Goal: Task Accomplishment & Management: Use online tool/utility

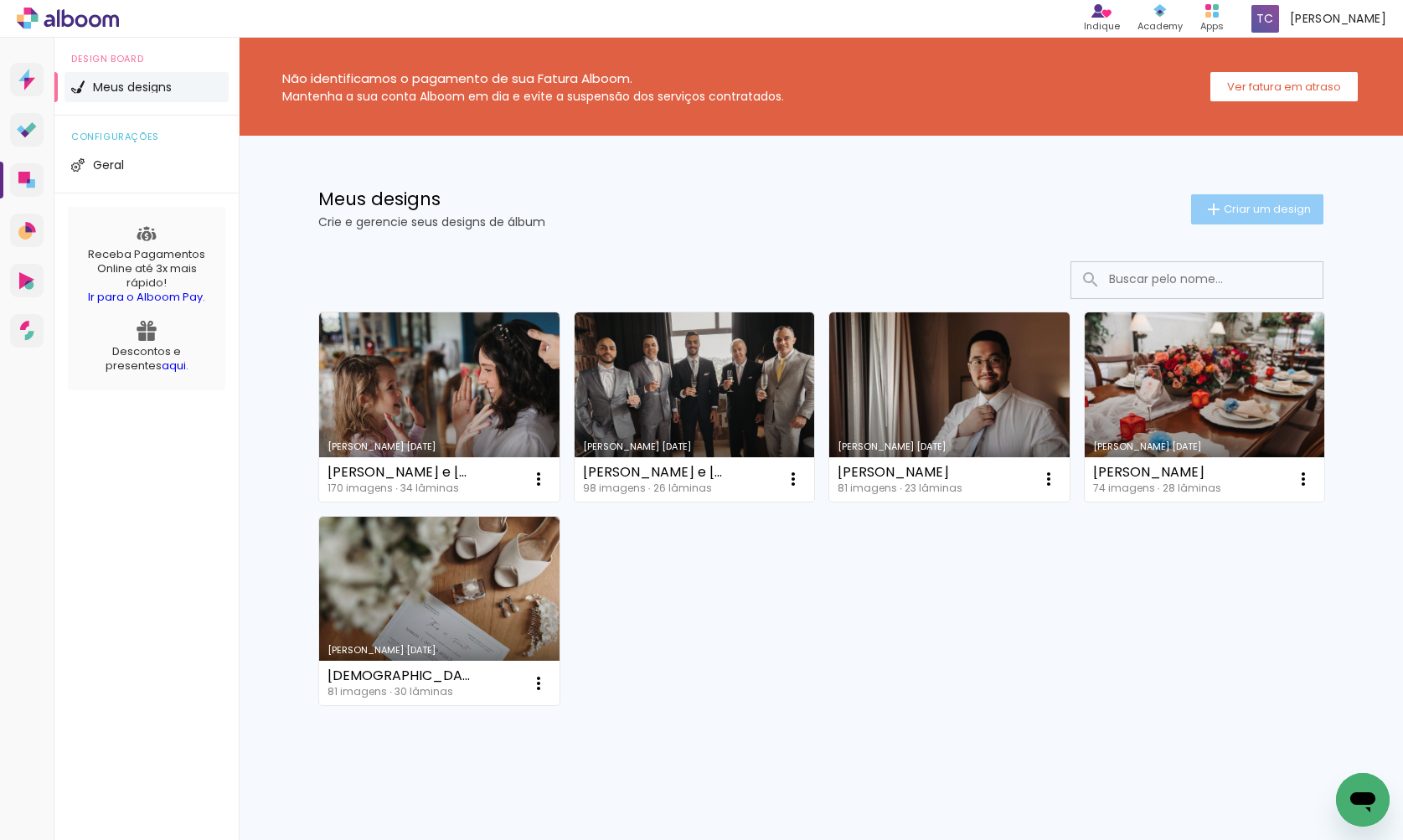
click at [1303, 210] on span "Criar um design" at bounding box center [1267, 209] width 87 height 11
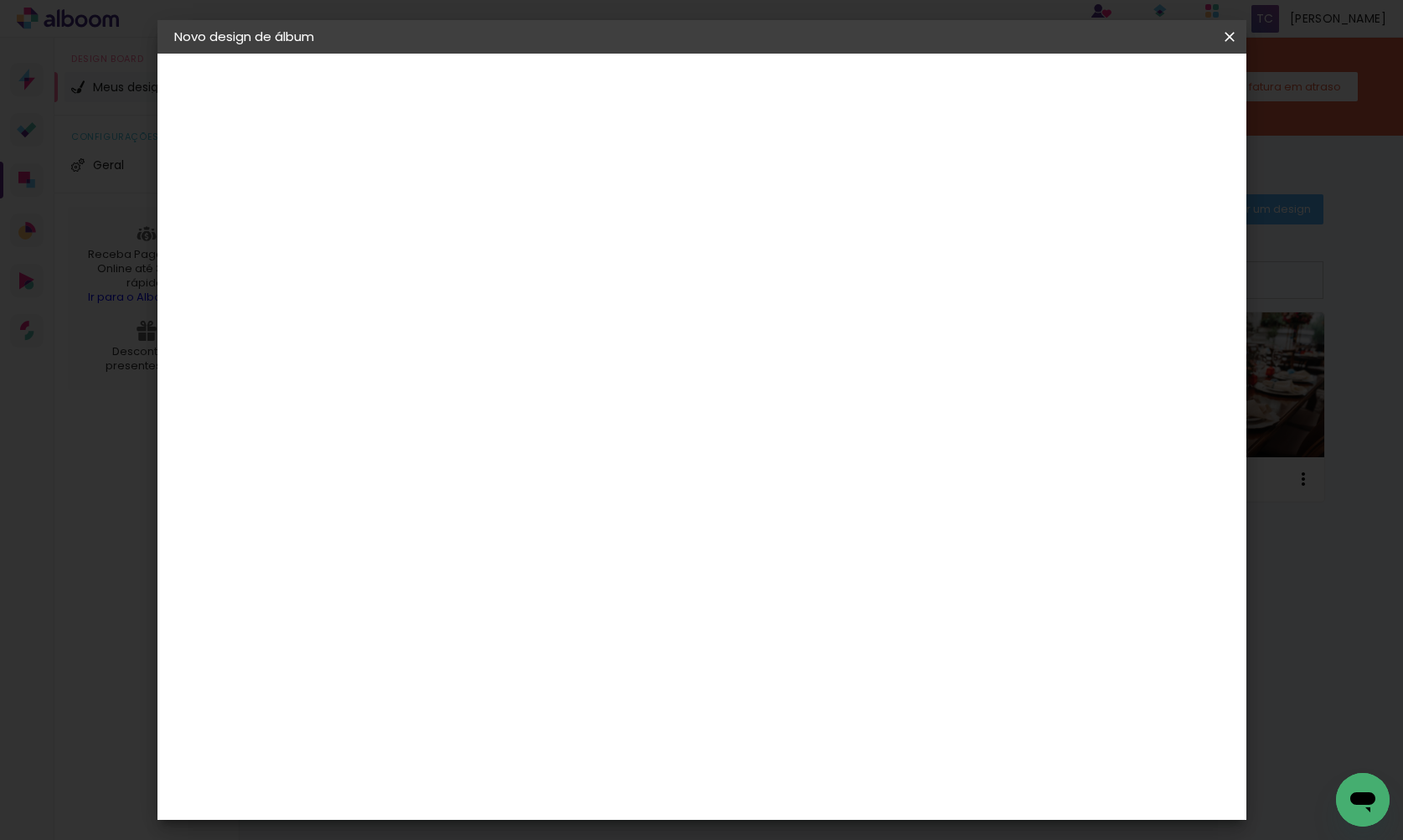
click at [448, 229] on input at bounding box center [448, 224] width 0 height 26
type input "[PERSON_NAME]"
type paper-input "[PERSON_NAME]"
click at [0, 0] on slot "Avançar" at bounding box center [0, 0] width 0 height 0
click at [549, 326] on input at bounding box center [491, 318] width 169 height 21
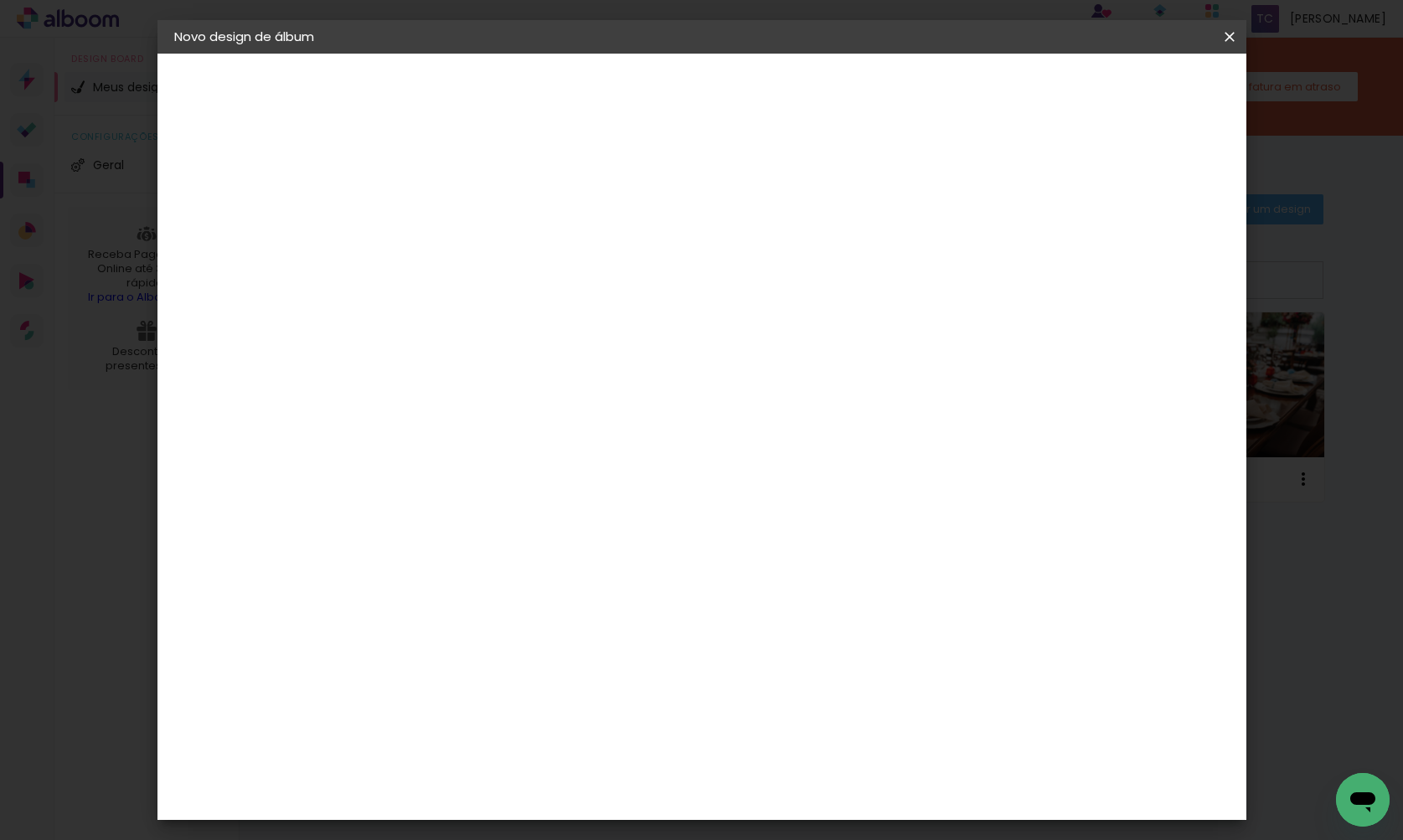
scroll to position [891, 0]
click at [545, 659] on div "DreambooksPro" at bounding box center [491, 666] width 108 height 14
click at [0, 0] on slot "Avançar" at bounding box center [0, 0] width 0 height 0
click at [513, 282] on input "text" at bounding box center [481, 292] width 65 height 26
click at [904, 282] on paper-item "Álbum" at bounding box center [810, 277] width 335 height 33
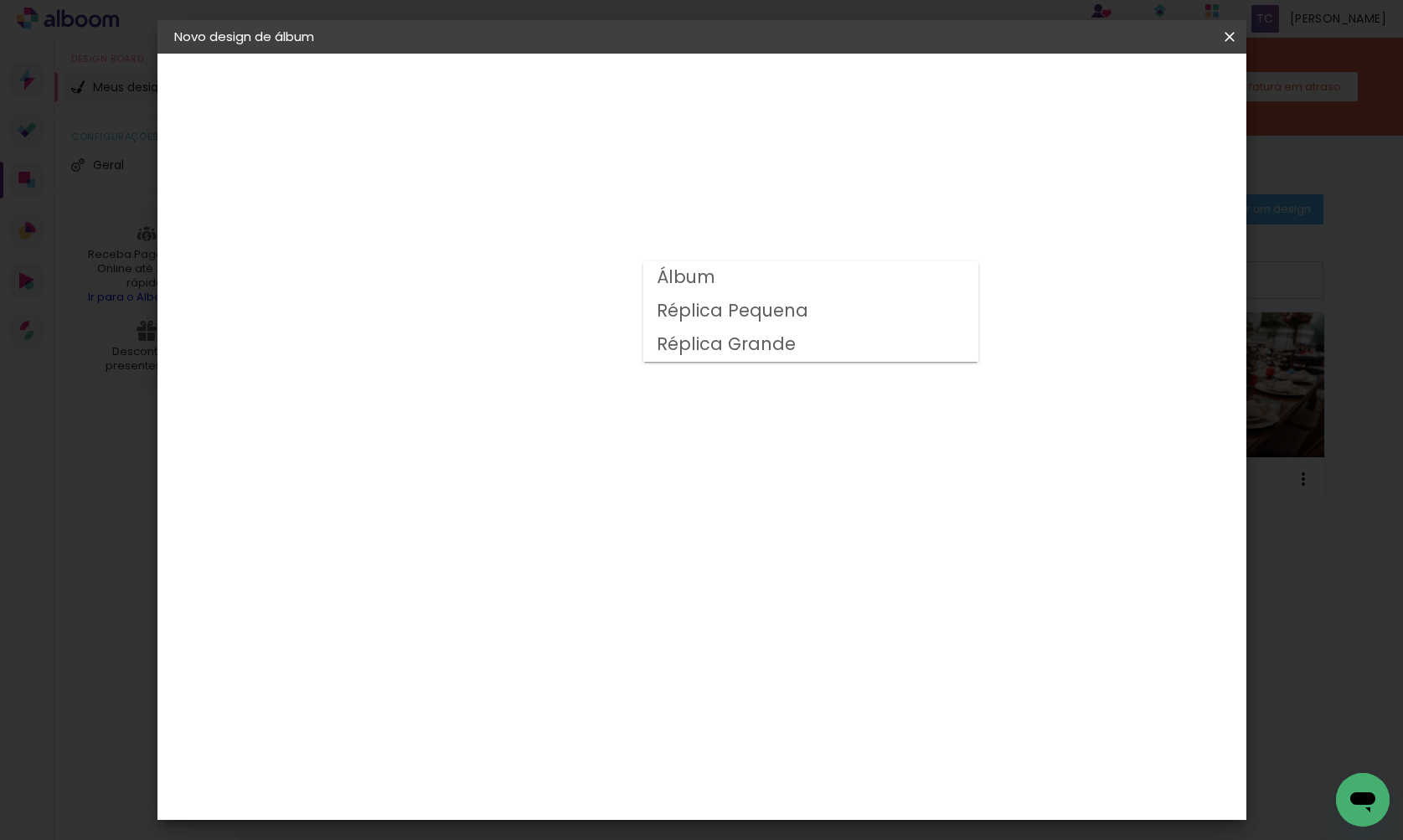
type input "Álbum"
click at [623, 753] on span "30 × 30 cm" at bounding box center [592, 770] width 62 height 34
click at [0, 0] on slot "Avançar" at bounding box center [0, 0] width 0 height 0
click at [1134, 101] on paper-button "Iniciar design" at bounding box center [1099, 89] width 109 height 29
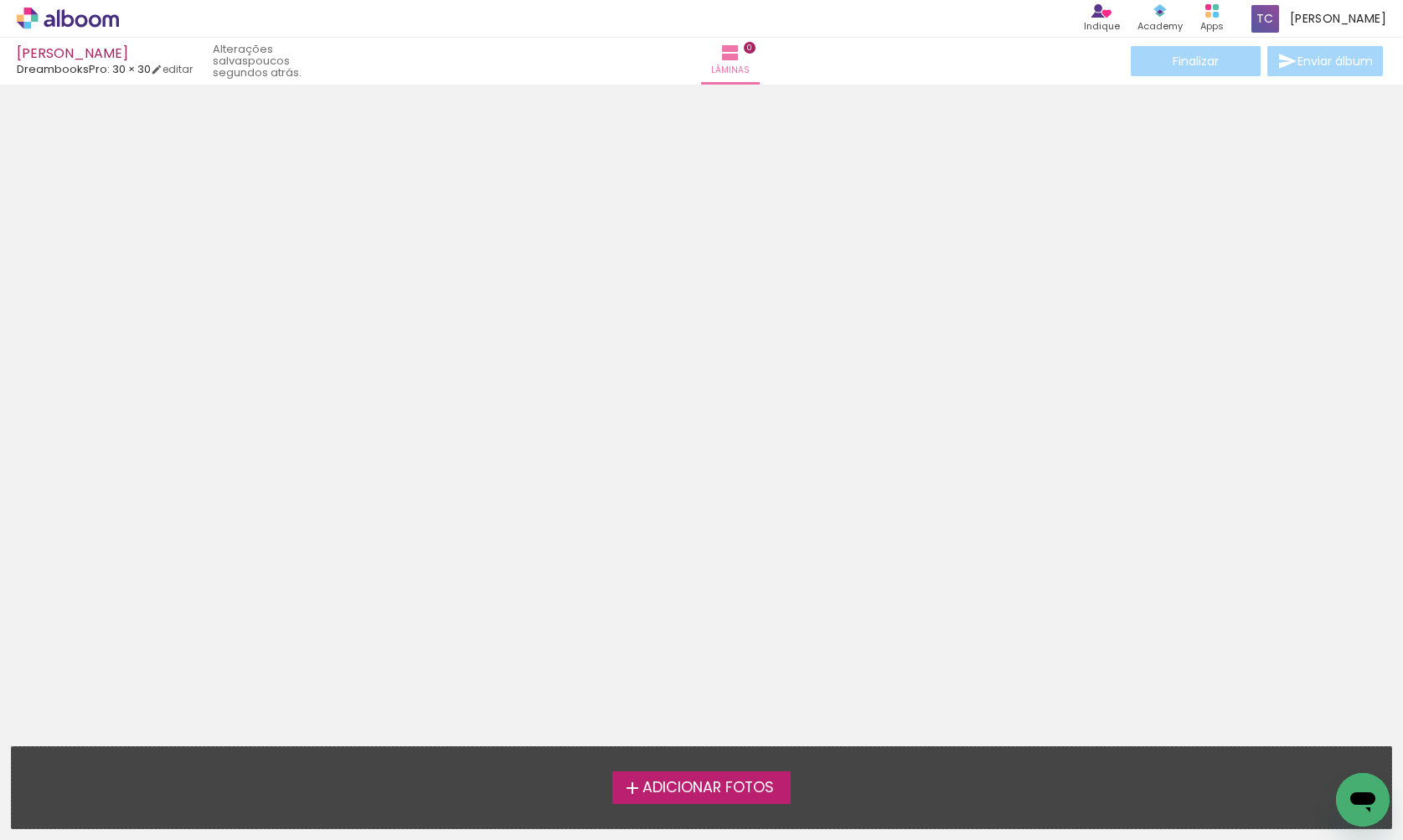
click at [770, 780] on span "Adicionar Fotos" at bounding box center [708, 788] width 132 height 15
click at [0, 0] on input "file" at bounding box center [0, 0] width 0 height 0
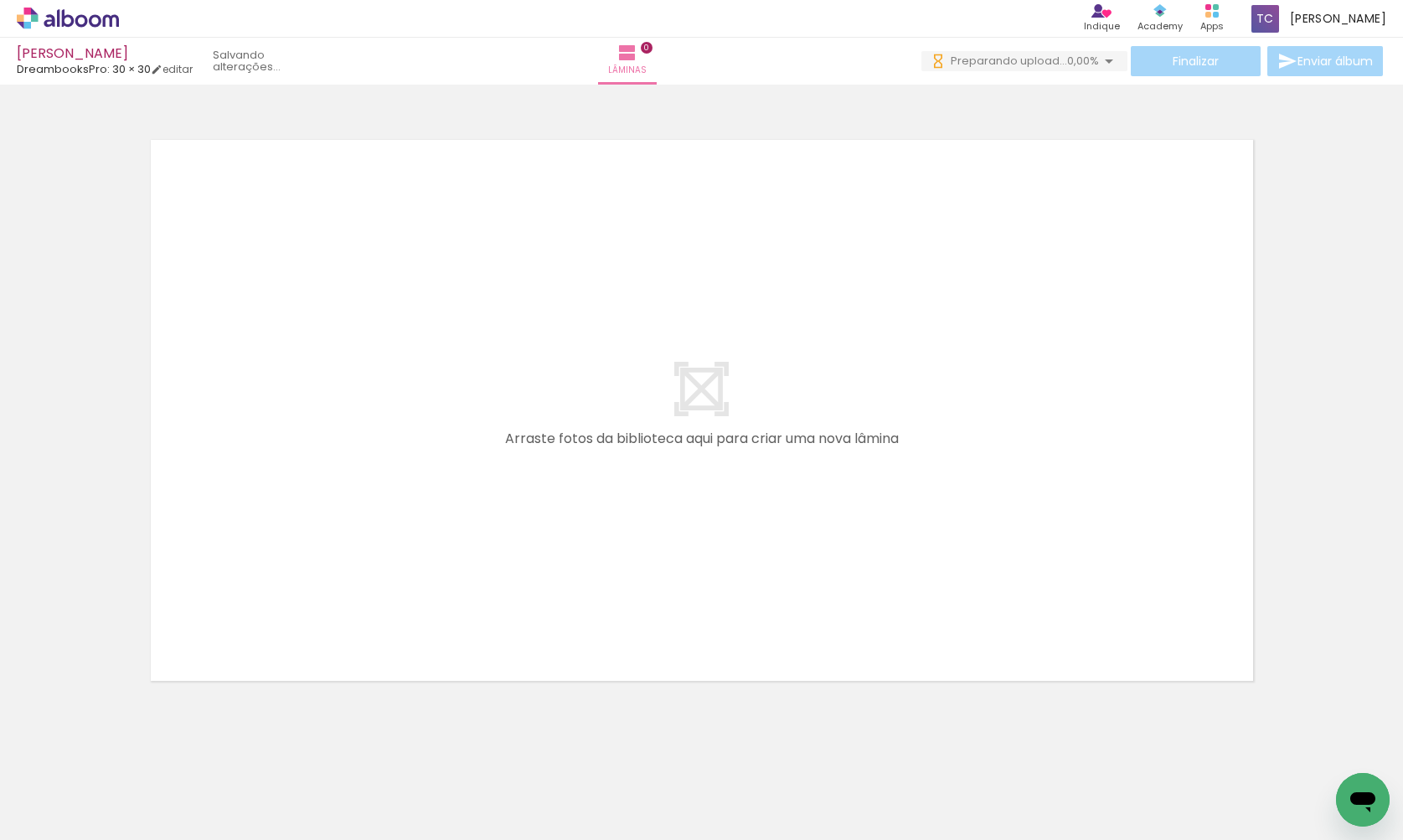
scroll to position [0, 17439]
